Goal: Information Seeking & Learning: Learn about a topic

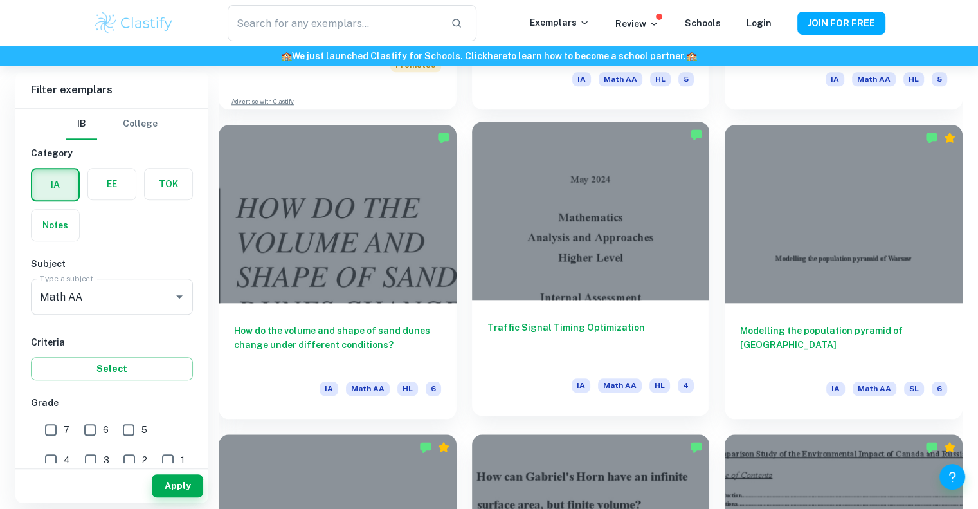
scroll to position [1238, 0]
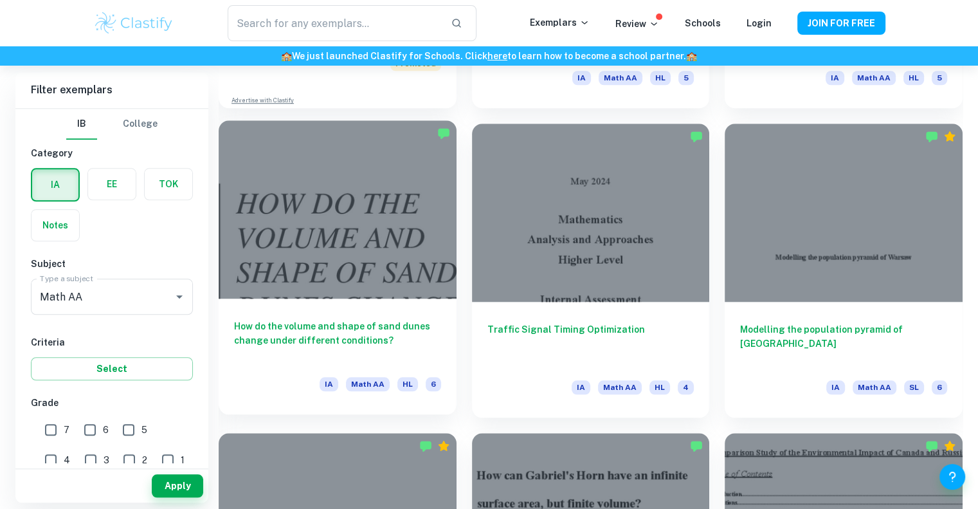
click at [357, 255] on div at bounding box center [338, 209] width 238 height 178
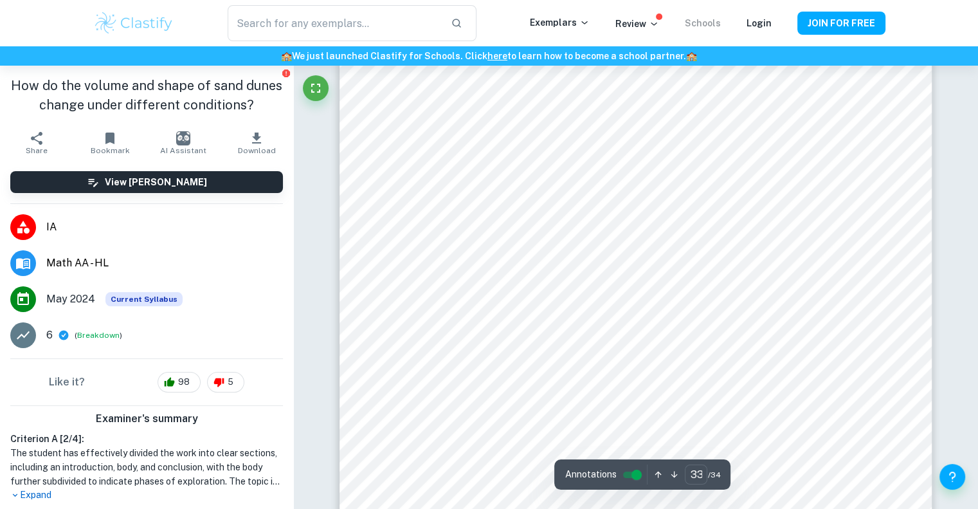
scroll to position [27671, 0]
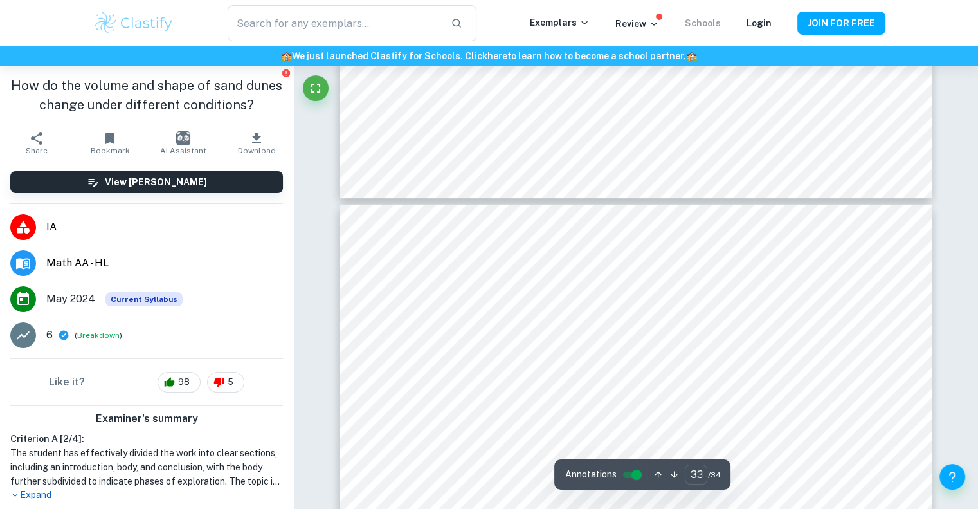
type input "34"
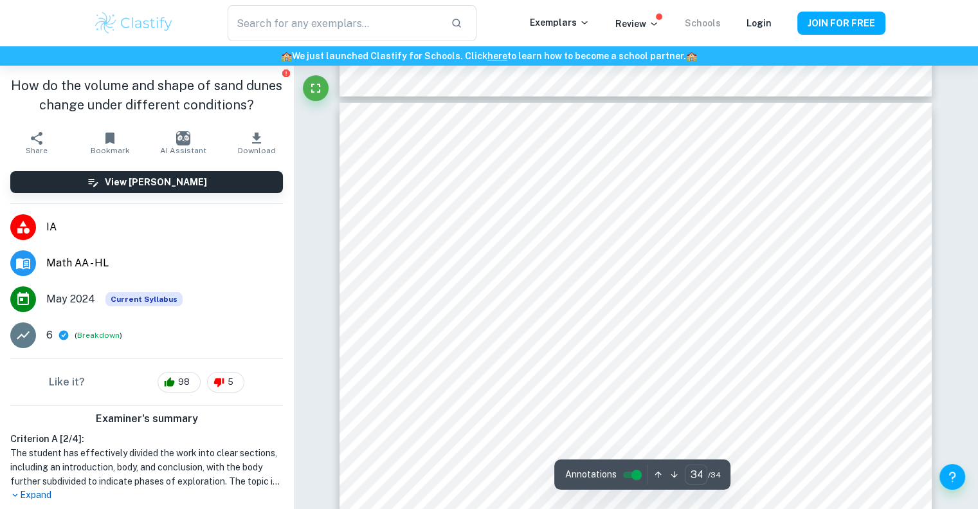
scroll to position [28757, 0]
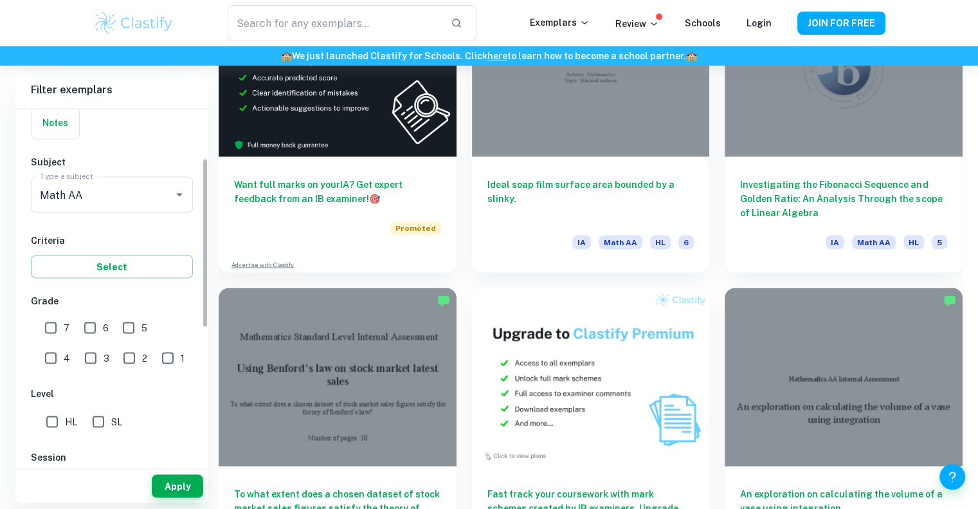
scroll to position [103, 0]
click at [78, 354] on input "3" at bounding box center [91, 357] width 26 height 26
checkbox input "true"
click at [116, 352] on input "2" at bounding box center [129, 357] width 26 height 26
checkbox input "true"
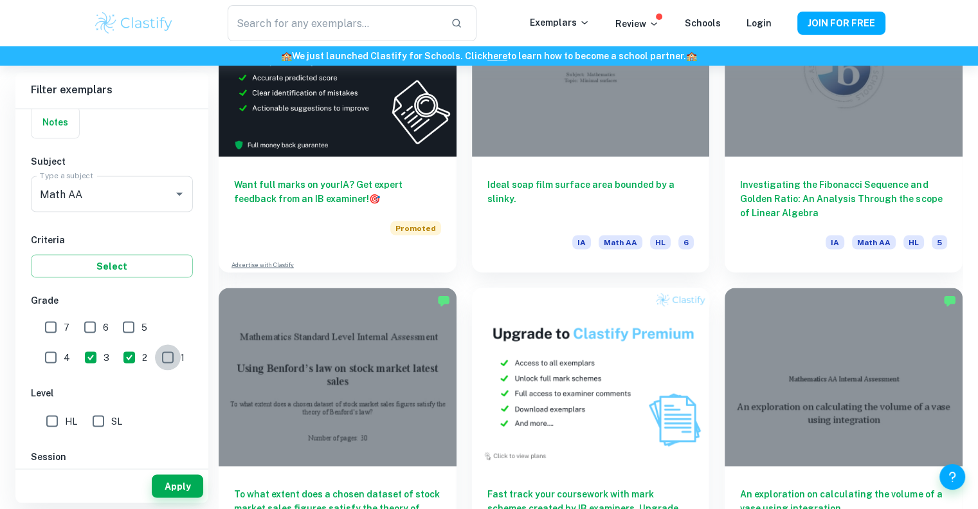
click at [155, 350] on input "1" at bounding box center [168, 357] width 26 height 26
checkbox input "true"
click at [60, 426] on input "HL" at bounding box center [52, 421] width 26 height 26
checkbox input "true"
click at [183, 485] on button "Apply" at bounding box center [177, 485] width 51 height 23
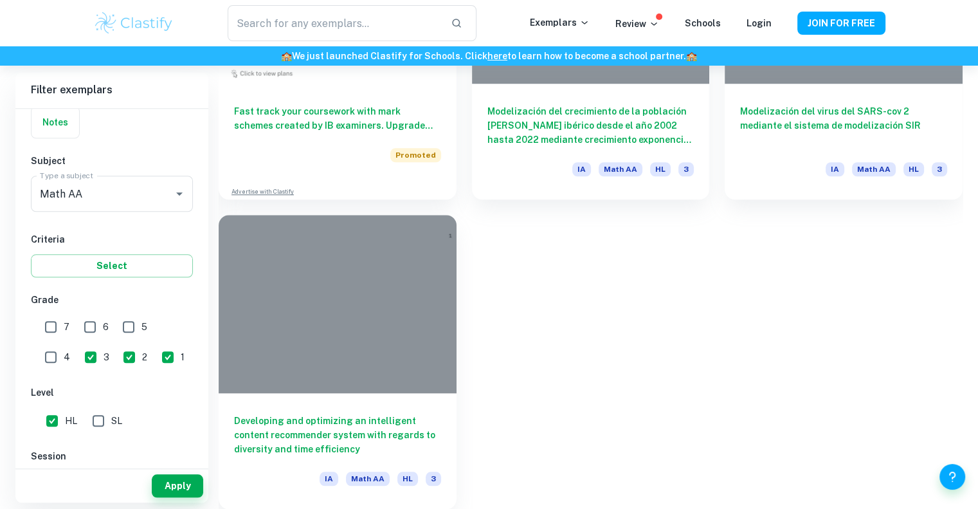
scroll to position [1146, 0]
click at [78, 352] on input "3" at bounding box center [91, 357] width 26 height 26
checkbox input "false"
click at [116, 349] on input "2" at bounding box center [129, 357] width 26 height 26
click at [116, 351] on input "2" at bounding box center [129, 357] width 26 height 26
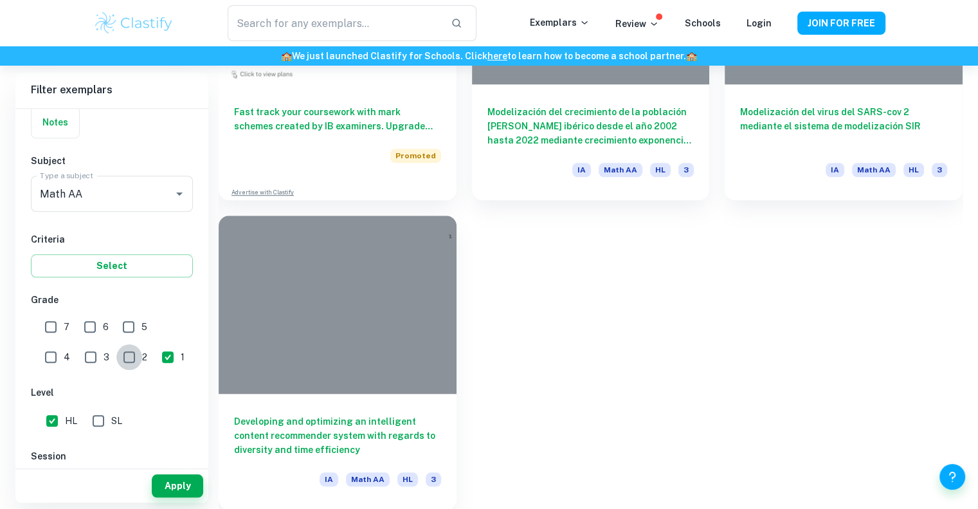
checkbox input "true"
click at [177, 490] on button "Apply" at bounding box center [177, 485] width 51 height 23
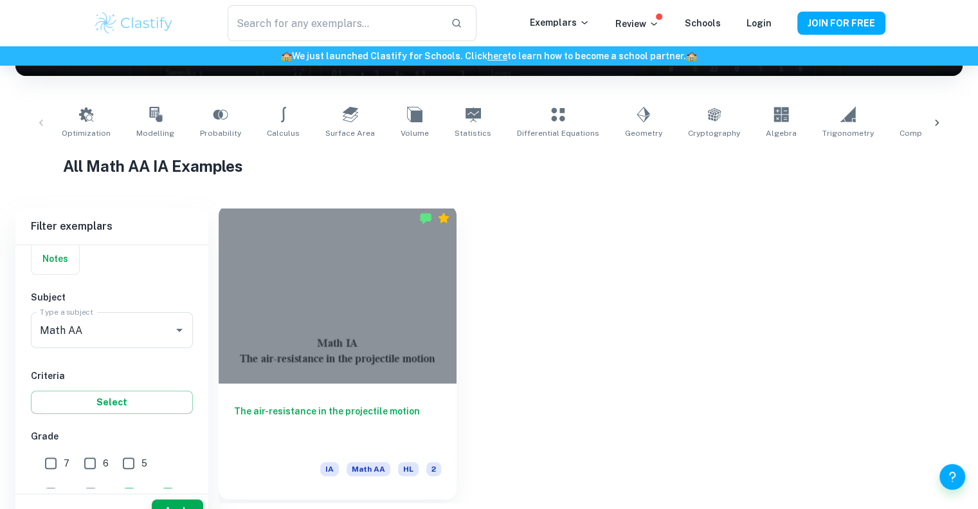
scroll to position [219, 0]
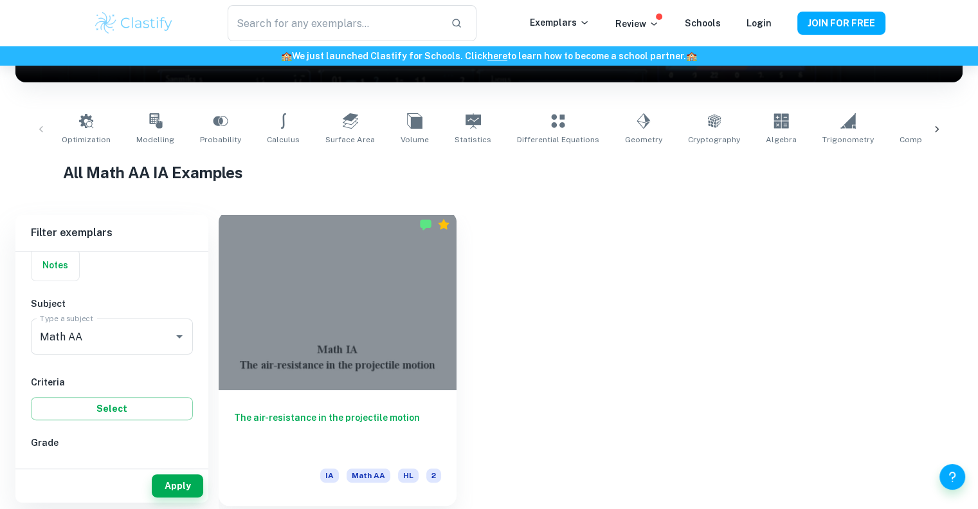
click at [391, 327] on div at bounding box center [338, 301] width 238 height 178
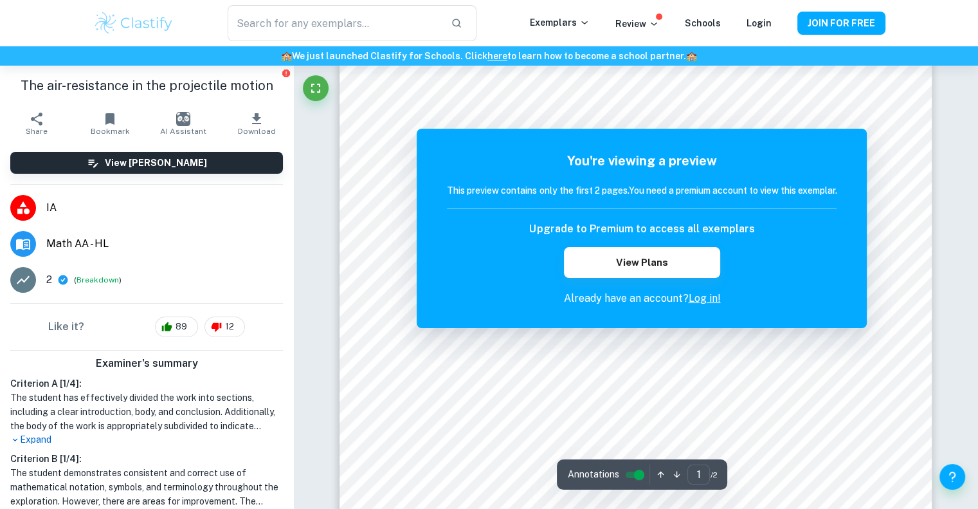
scroll to position [126, 0]
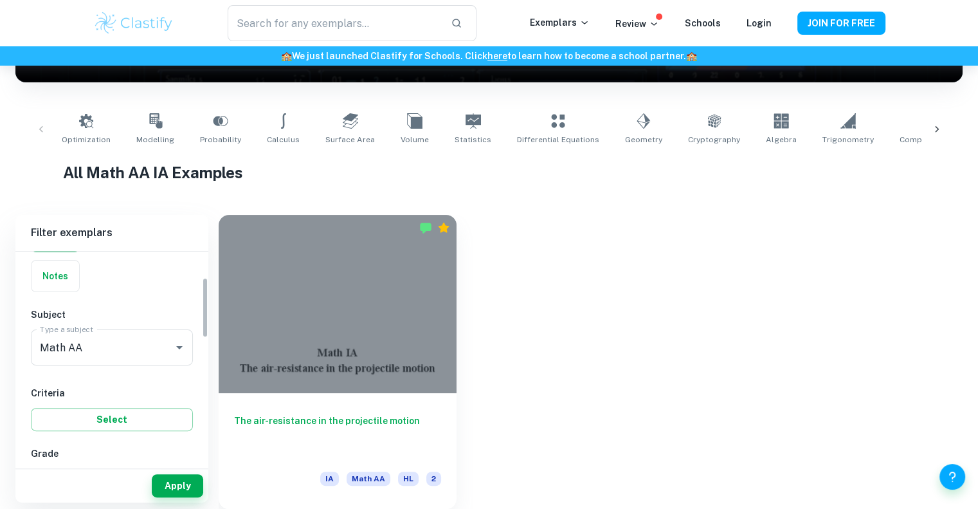
scroll to position [92, 0]
click at [129, 316] on h6 "Subject" at bounding box center [112, 314] width 162 height 14
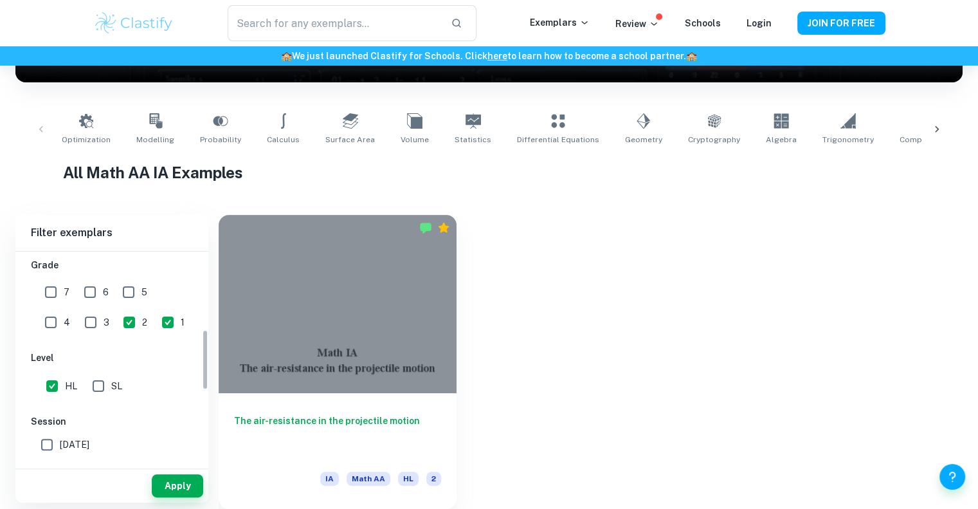
scroll to position [269, 0]
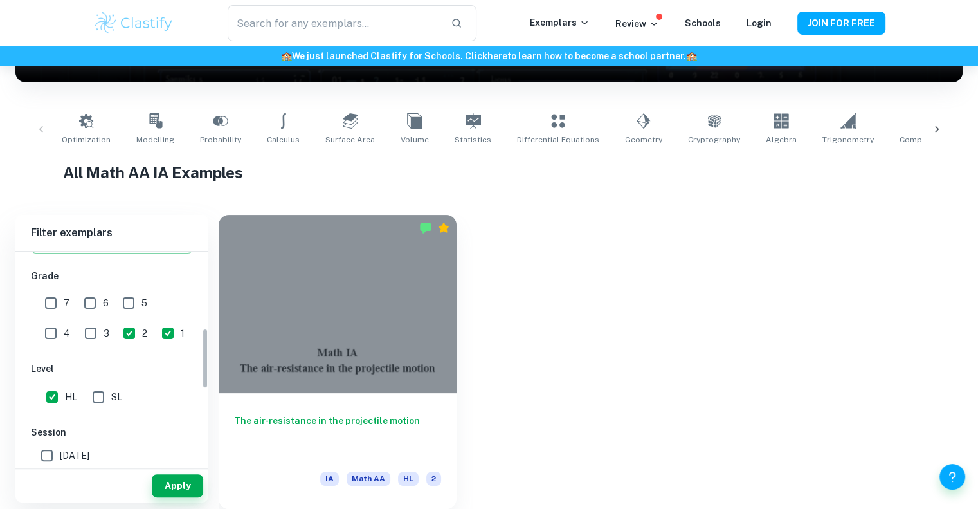
click at [68, 344] on div "IB College Category IA EE TOK Notes Subject Type a subject Math AA Type a subje…" at bounding box center [111, 353] width 193 height 743
click at [78, 334] on input "3" at bounding box center [91, 333] width 26 height 26
checkbox input "true"
click at [181, 482] on button "Apply" at bounding box center [177, 485] width 51 height 23
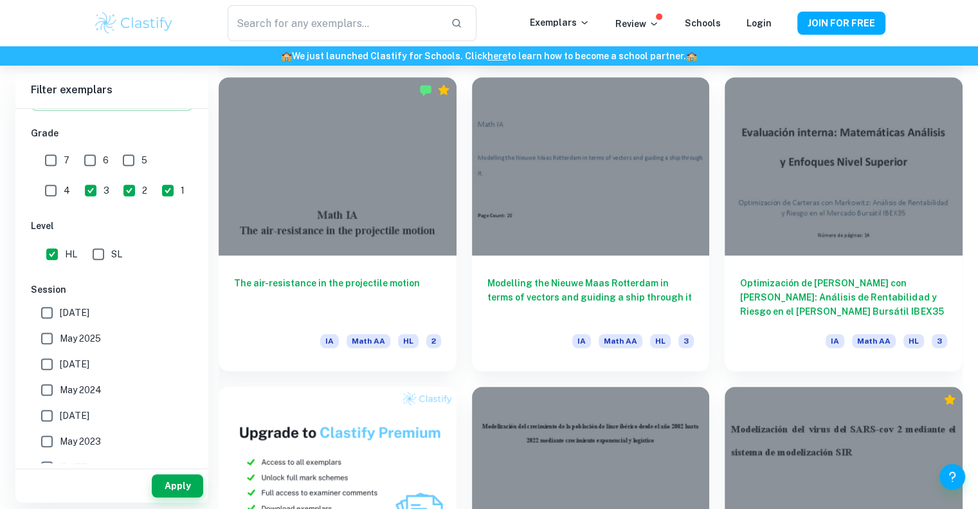
scroll to position [660, 0]
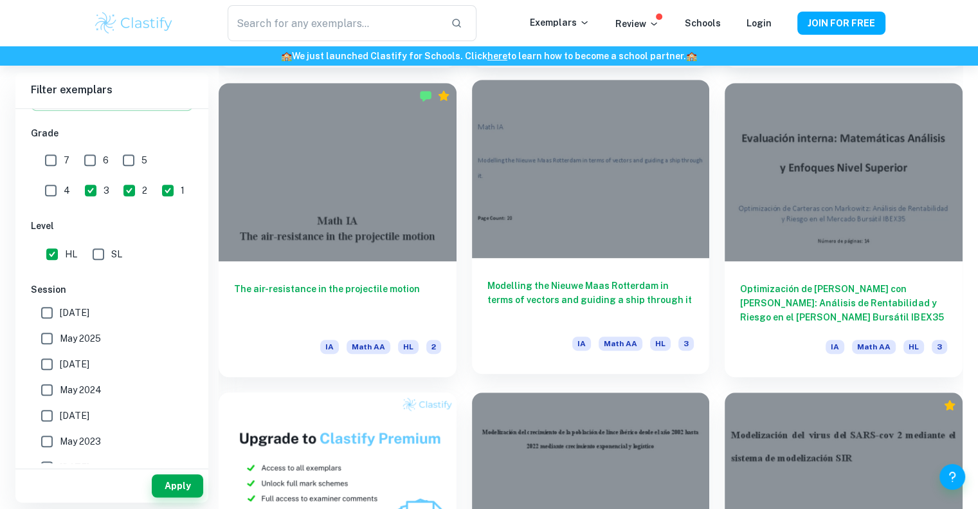
click at [640, 294] on h6 "Modelling the Nieuwe Maas Rotterdam in terms of vectors and guiding a ship thro…" at bounding box center [590, 299] width 207 height 42
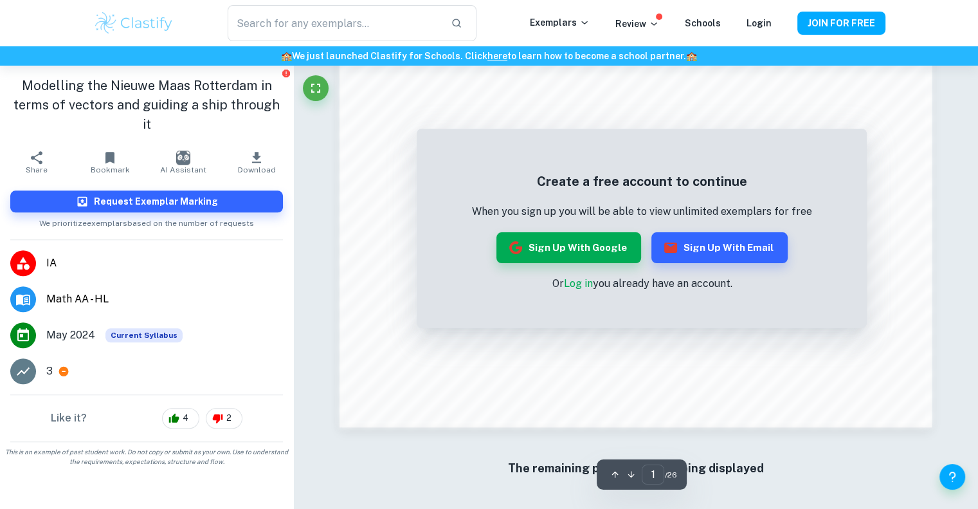
scroll to position [1340, 0]
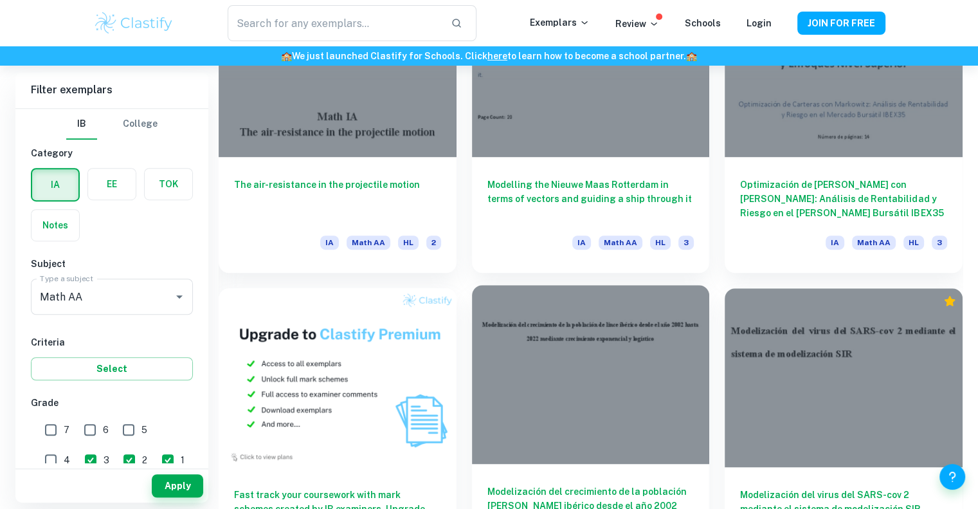
scroll to position [928, 0]
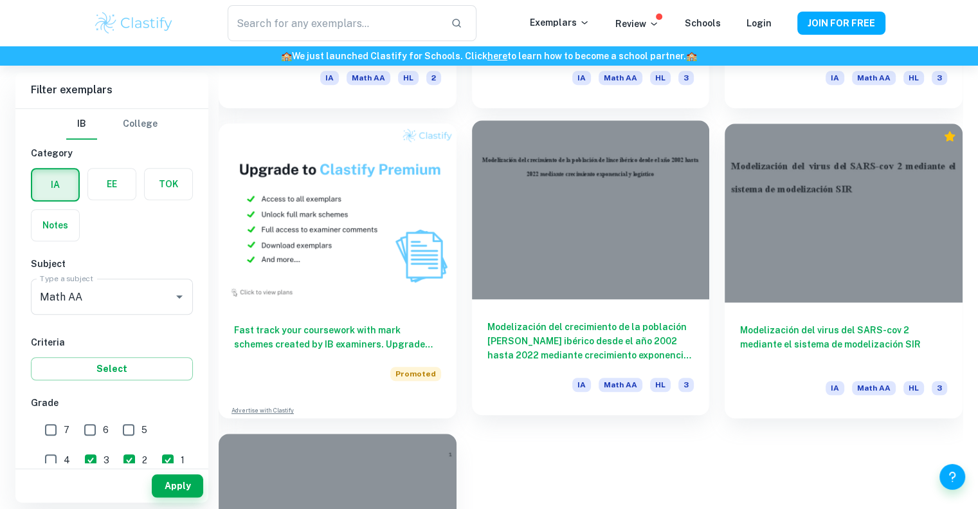
click at [620, 185] on div at bounding box center [591, 209] width 238 height 178
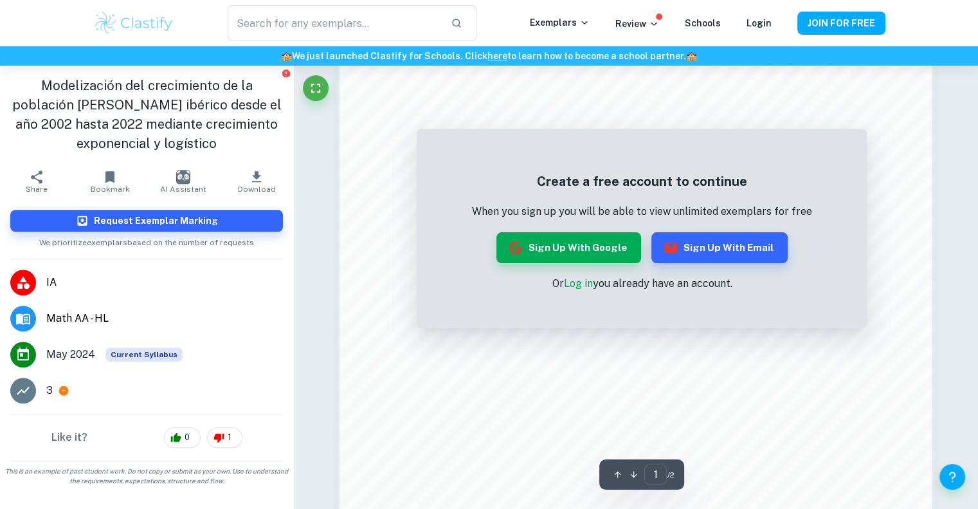
scroll to position [1337, 0]
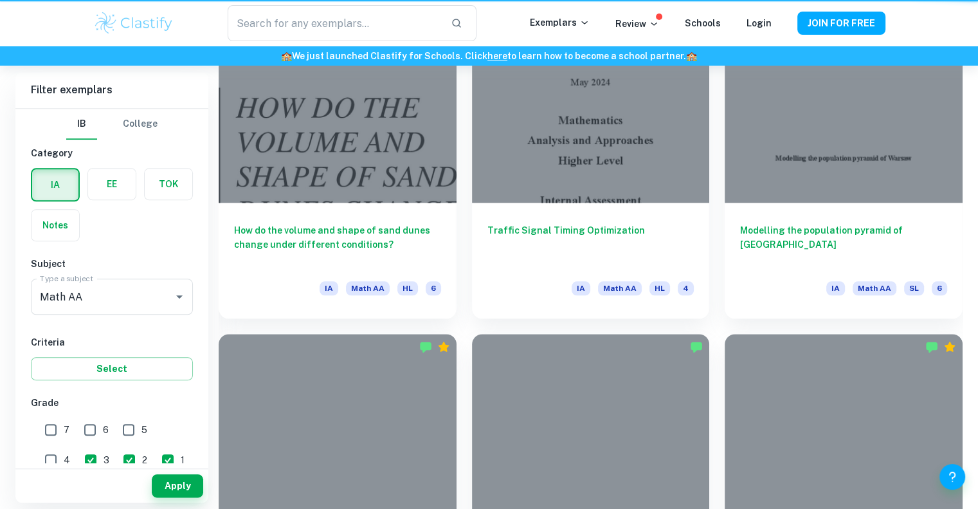
scroll to position [619, 0]
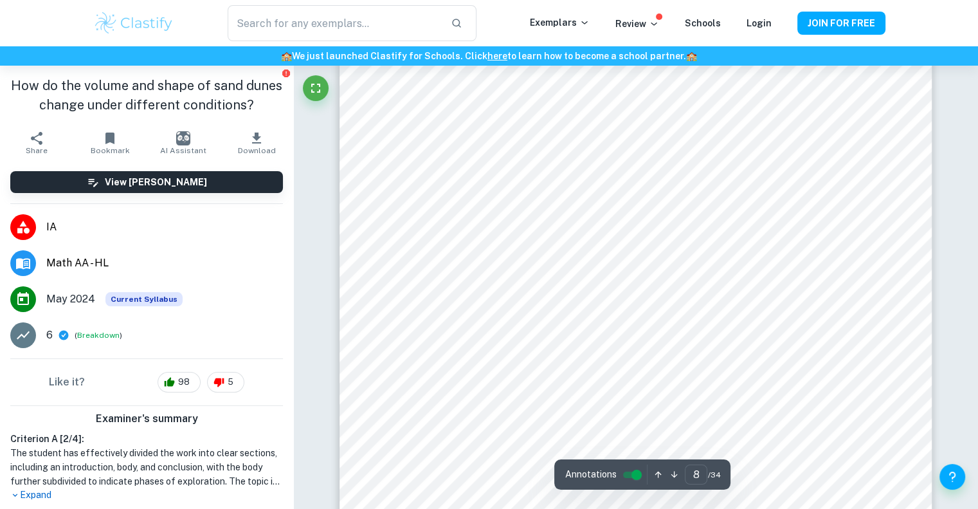
scroll to position [6265, 0]
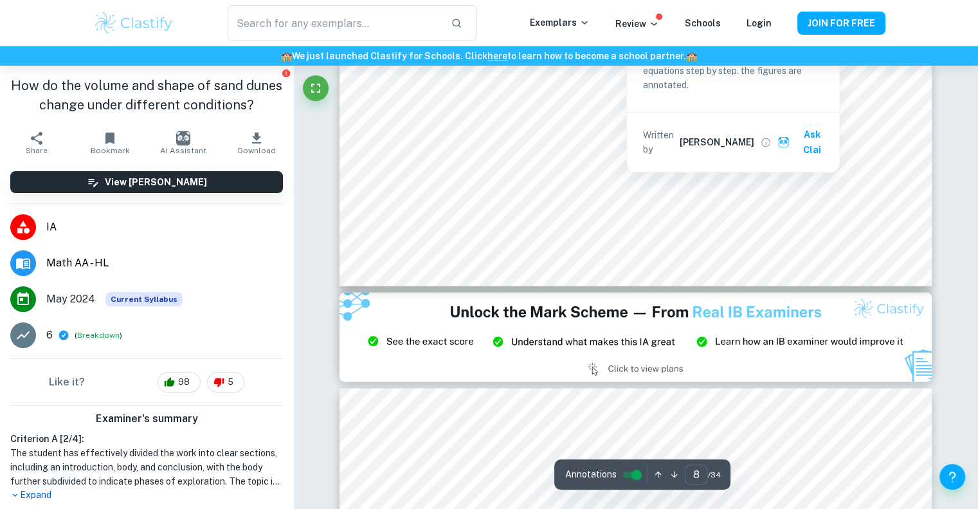
type input "9"
